Goal: Task Accomplishment & Management: Manage account settings

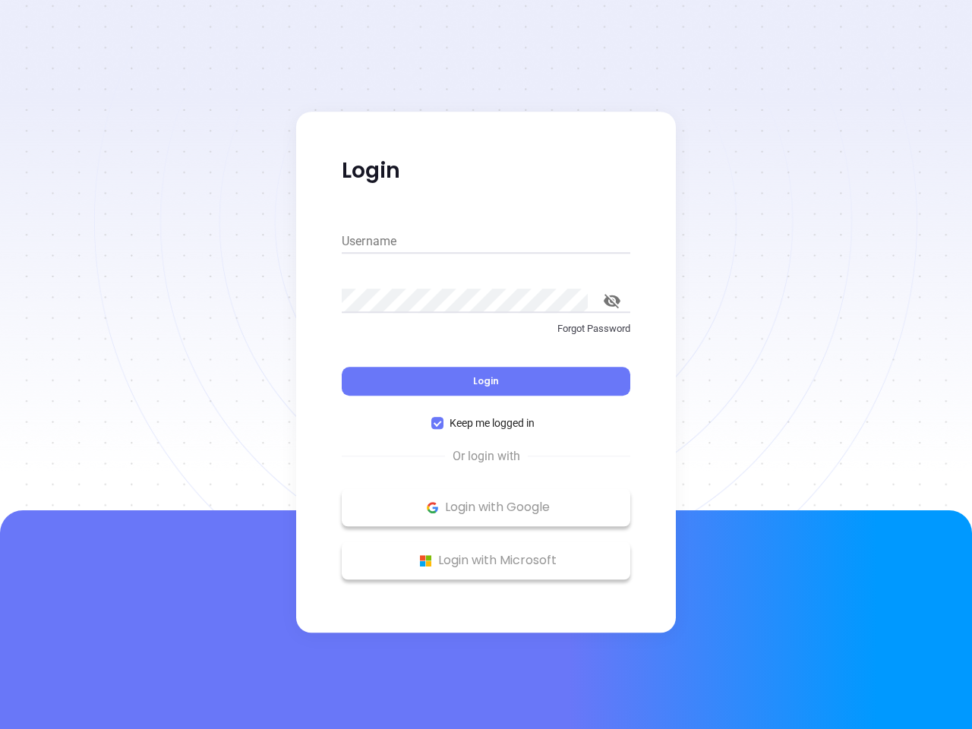
click at [486, 364] on div "Login" at bounding box center [486, 372] width 289 height 47
click at [486, 241] on input "Username" at bounding box center [486, 241] width 289 height 24
click at [612, 301] on icon "toggle password visibility" at bounding box center [612, 301] width 17 height 14
click at [486, 381] on span "Login" at bounding box center [486, 380] width 26 height 13
click at [486, 423] on span "Keep me logged in" at bounding box center [491, 423] width 97 height 17
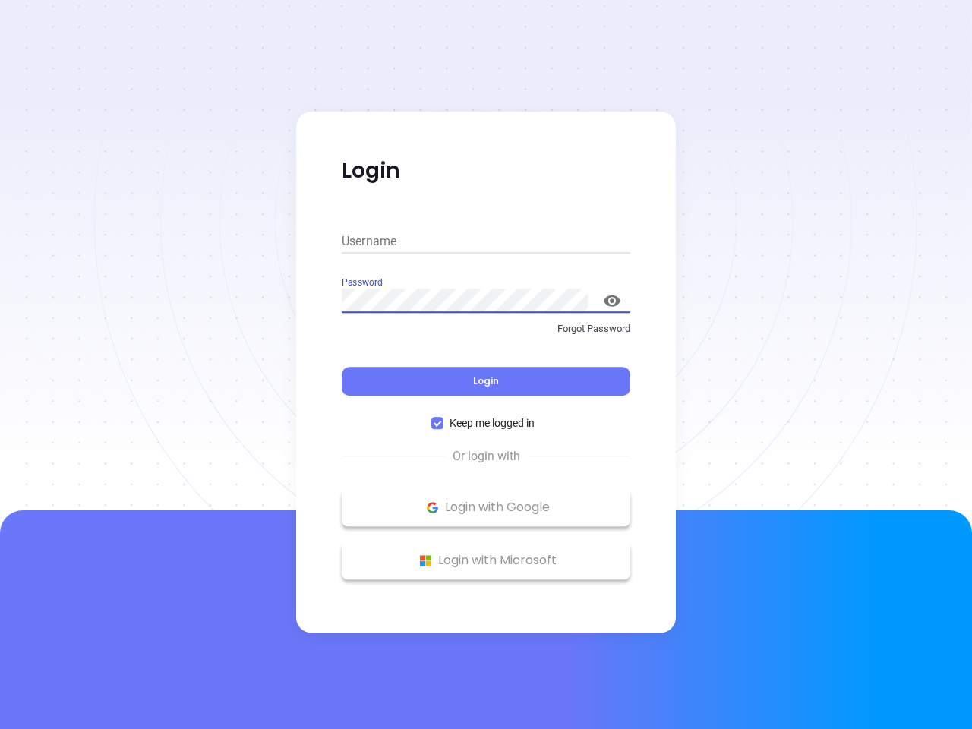
click at [443, 423] on input "Keep me logged in" at bounding box center [437, 423] width 12 height 12
checkbox input "false"
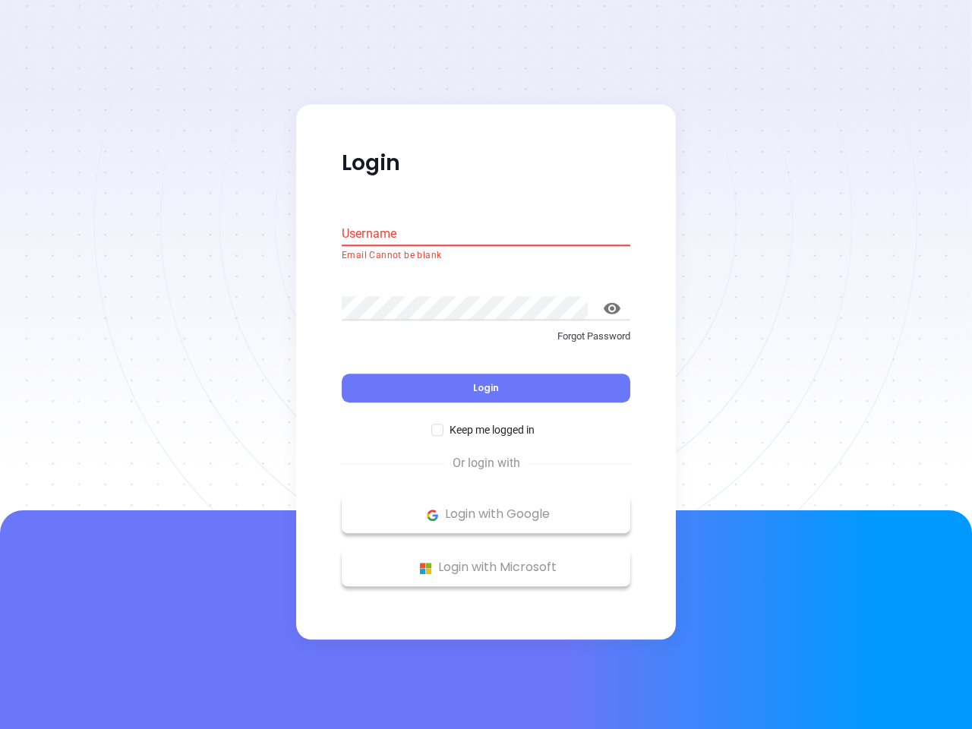
click at [486, 507] on p "Login with Google" at bounding box center [485, 514] width 273 height 23
click at [486, 560] on p "Login with Microsoft" at bounding box center [485, 568] width 273 height 23
